Goal: Find specific page/section: Locate a particular part of the current website

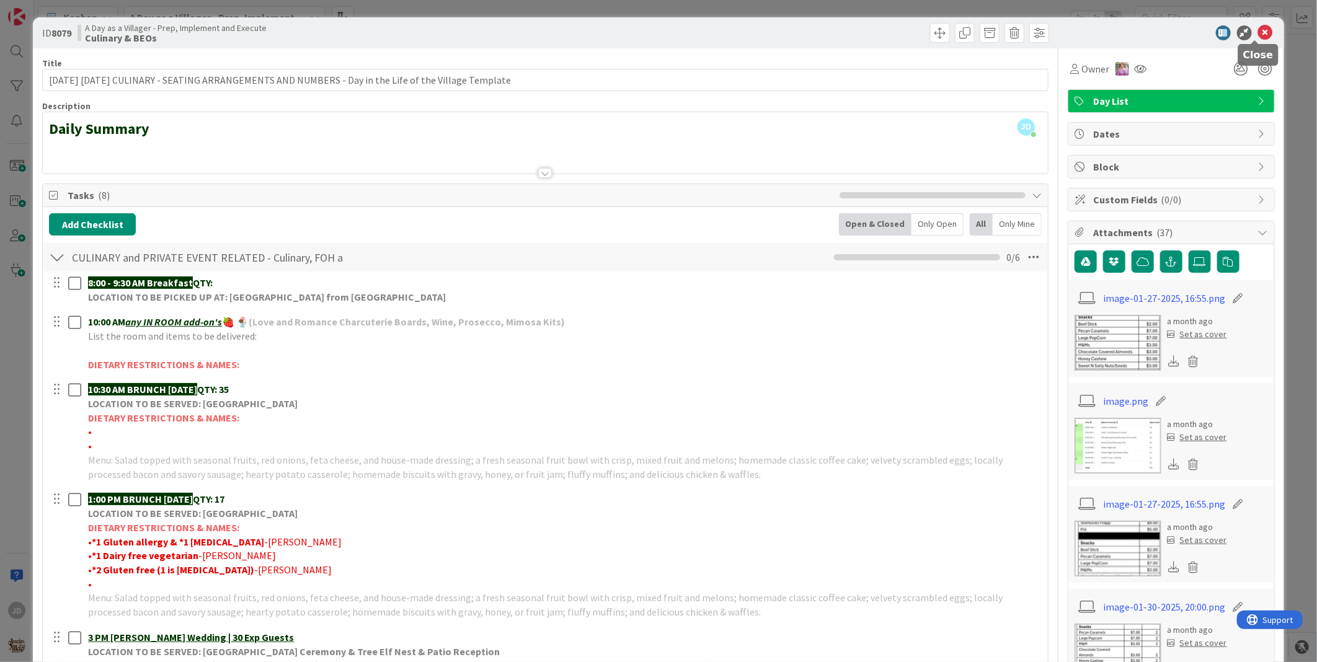
click at [1258, 33] on icon at bounding box center [1265, 32] width 15 height 15
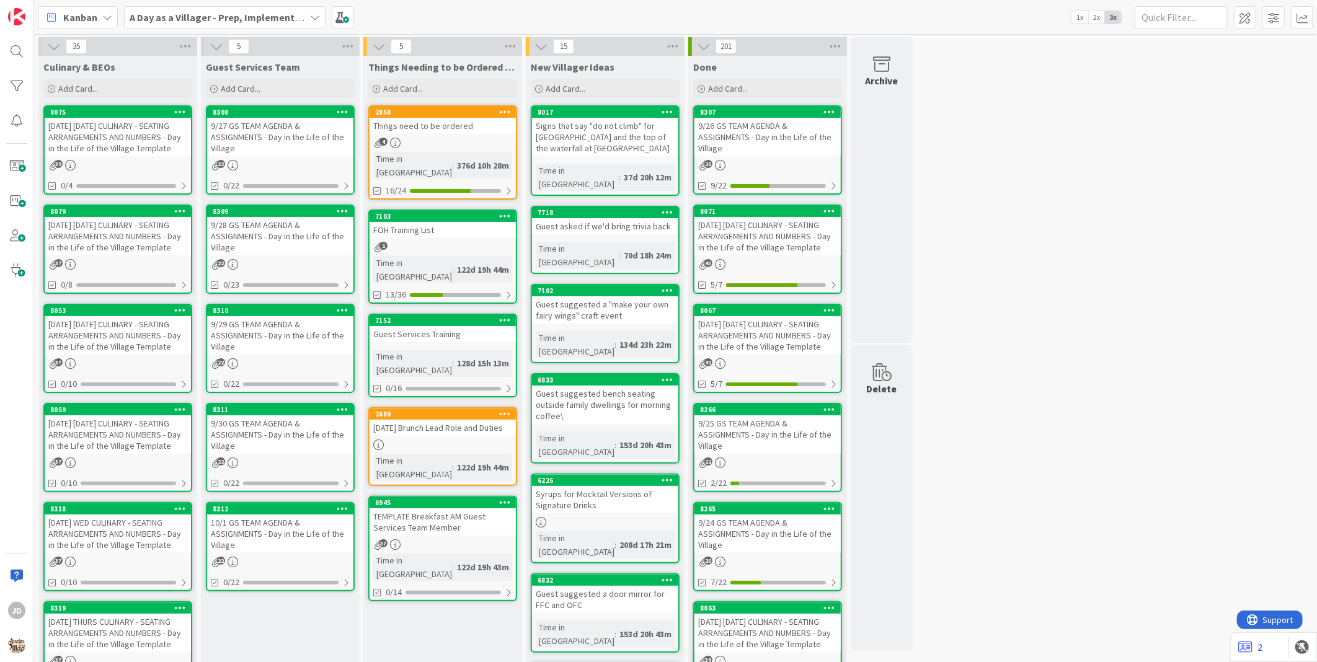
click at [97, 127] on div "[DATE] [DATE] CULINARY - SEATING ARRANGEMENTS AND NUMBERS - Day in the Life of …" at bounding box center [118, 137] width 146 height 38
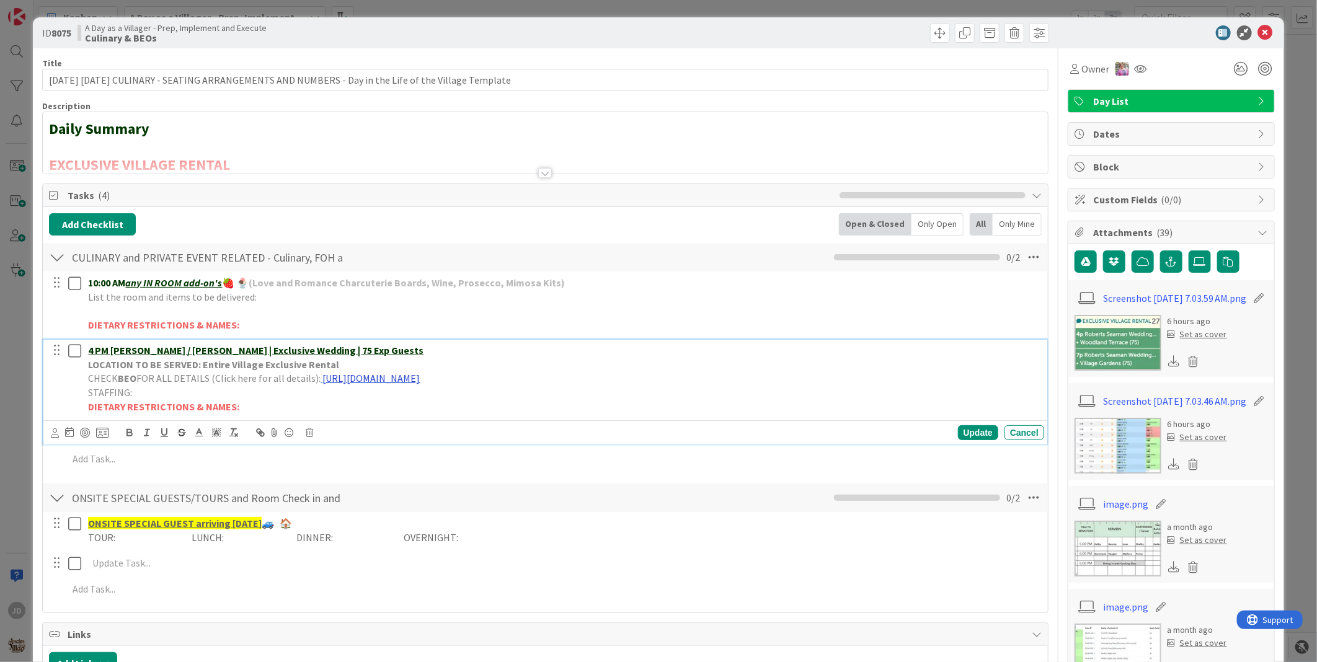
click at [417, 381] on link "[URL][DOMAIN_NAME]" at bounding box center [370, 378] width 97 height 12
click at [453, 403] on link "[URL][DOMAIN_NAME]" at bounding box center [469, 402] width 85 height 16
click at [1260, 33] on icon at bounding box center [1265, 32] width 15 height 15
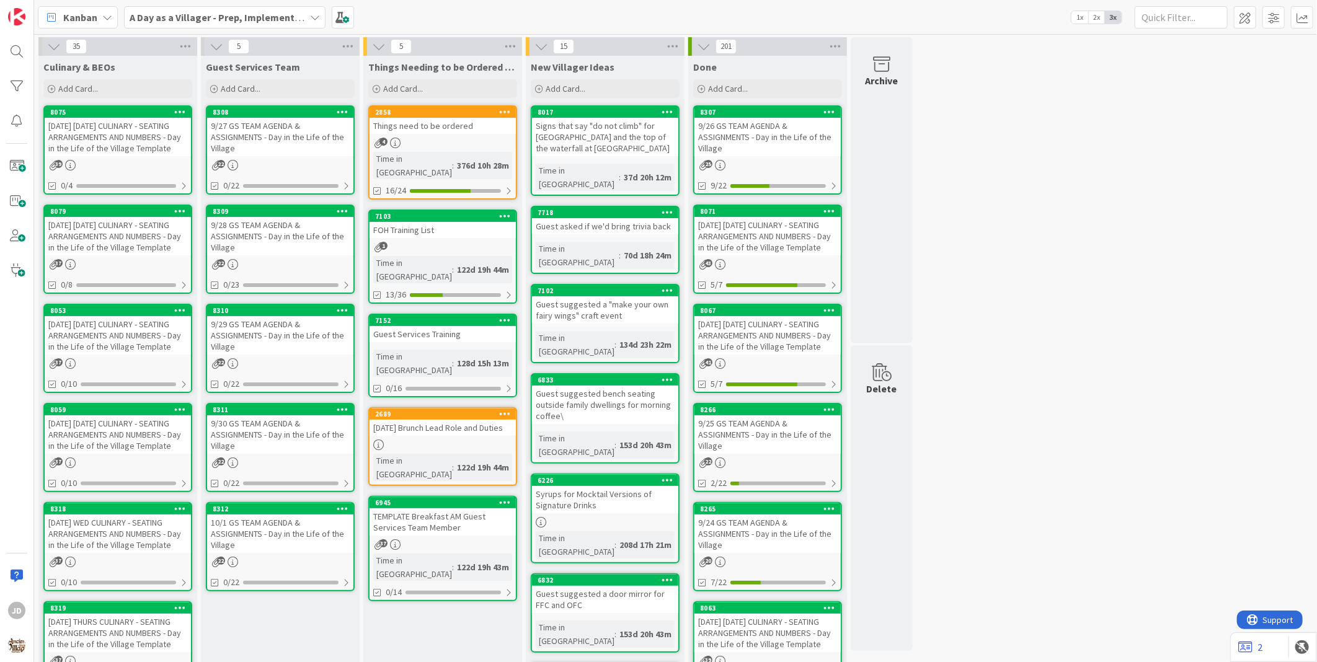
click at [100, 242] on div "[DATE] [DATE] CULINARY - SEATING ARRANGEMENTS AND NUMBERS - Day in the Life of …" at bounding box center [118, 236] width 146 height 38
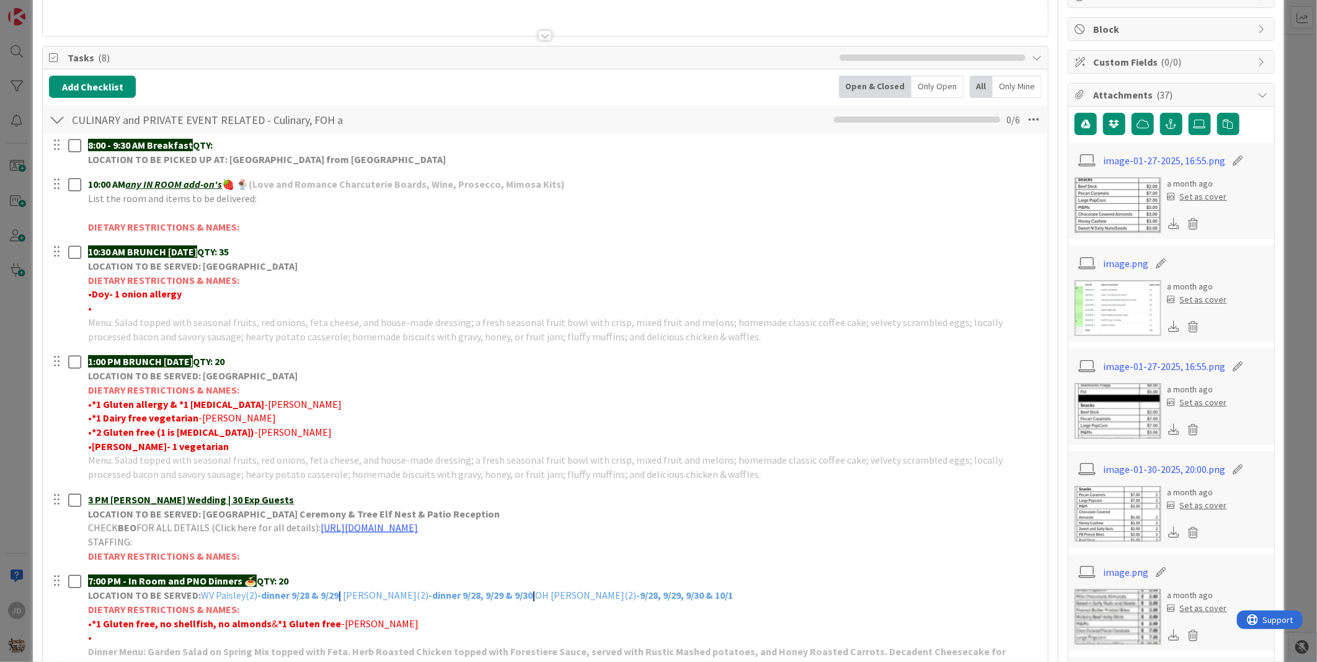
scroll to position [206, 0]
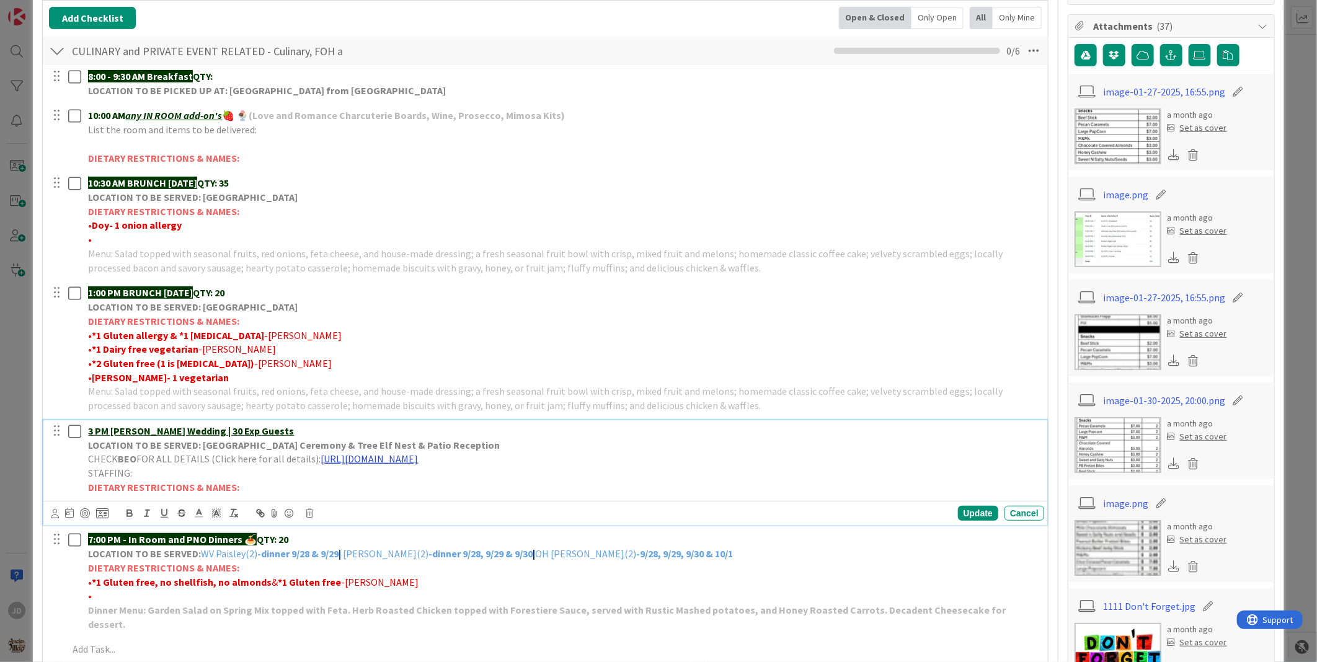
click at [418, 456] on link "[URL][DOMAIN_NAME]" at bounding box center [369, 459] width 97 height 12
click at [482, 481] on link "[URL][DOMAIN_NAME]" at bounding box center [468, 483] width 85 height 16
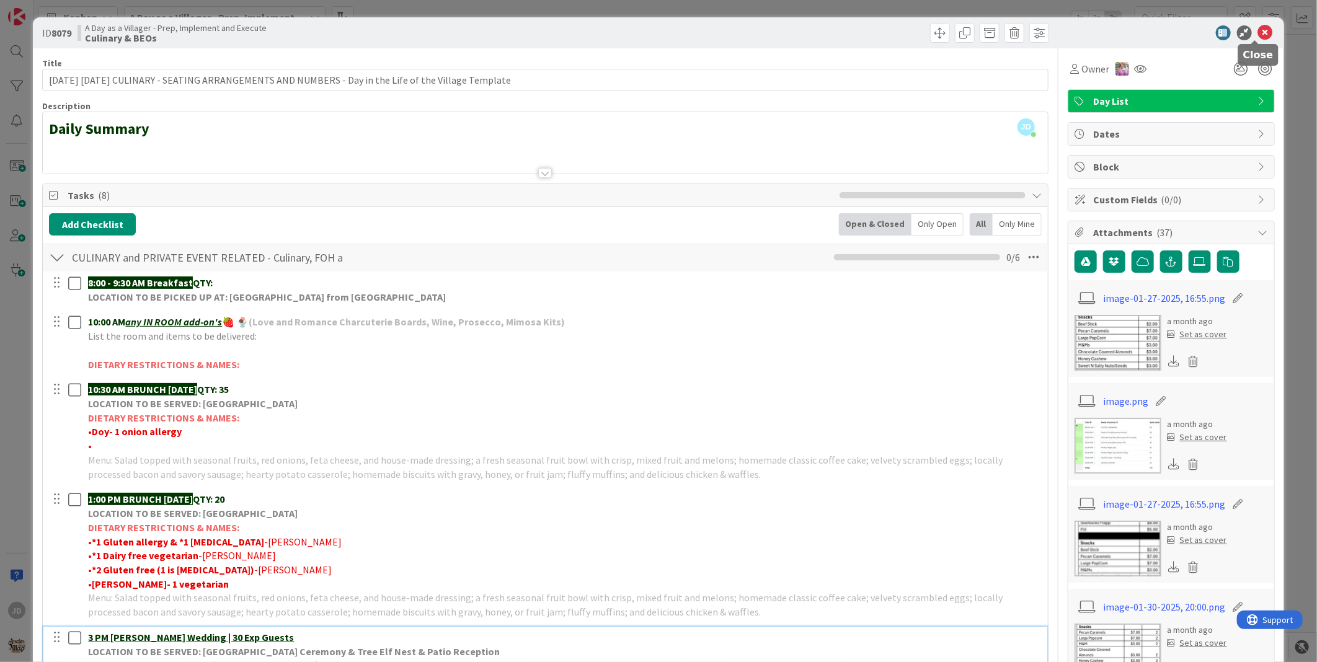
click at [1258, 35] on icon at bounding box center [1265, 32] width 15 height 15
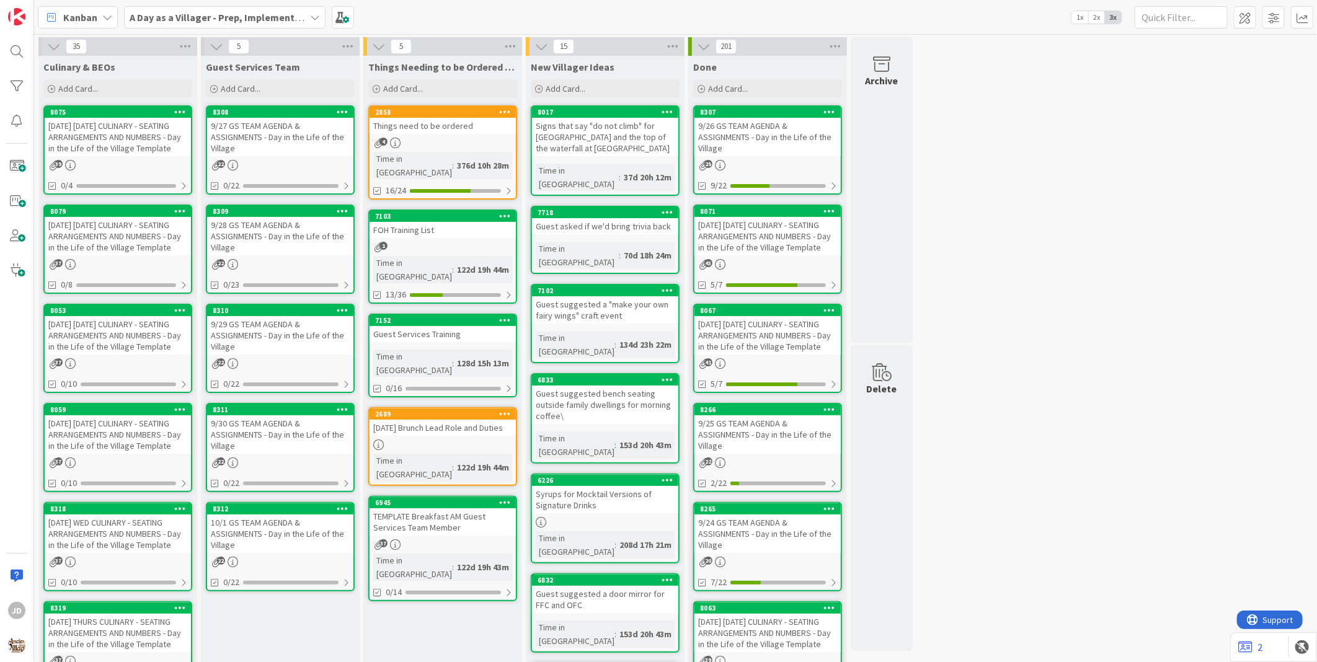
click at [259, 237] on div "9/28 GS TEAM AGENDA & ASSIGNMENTS - Day in the Life of the Village" at bounding box center [280, 236] width 146 height 38
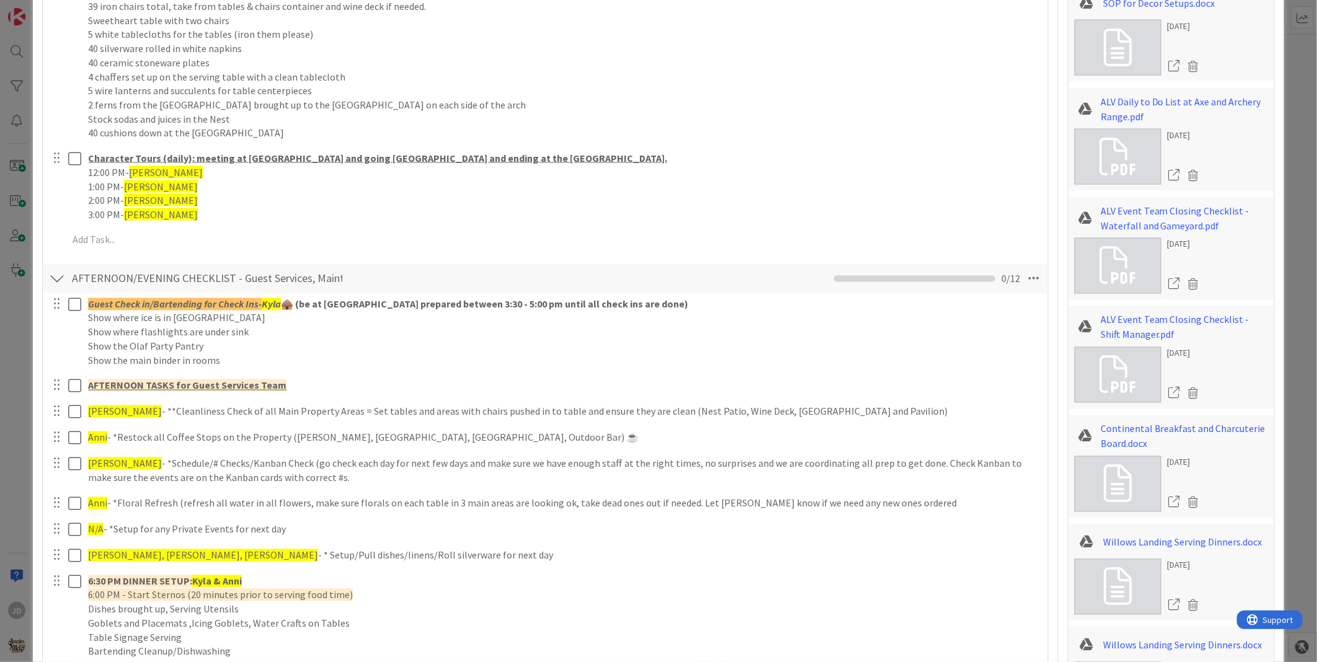
scroll to position [1309, 0]
